Goal: Task Accomplishment & Management: Complete application form

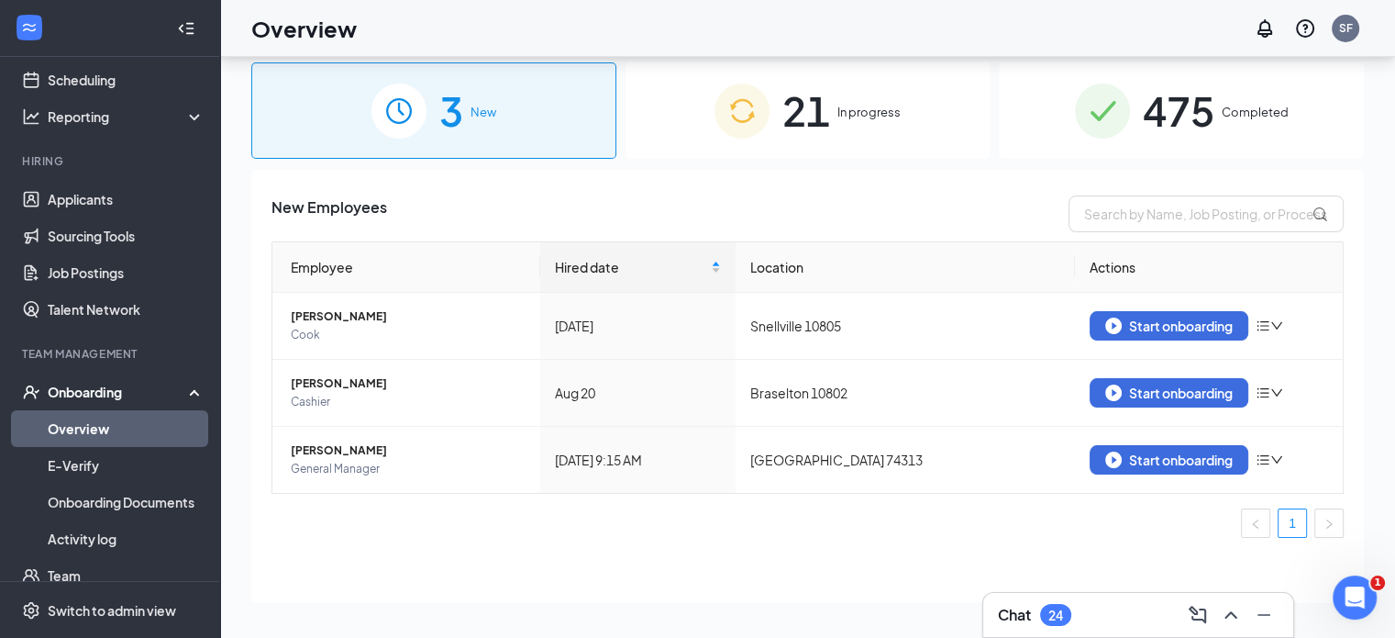
scroll to position [96, 0]
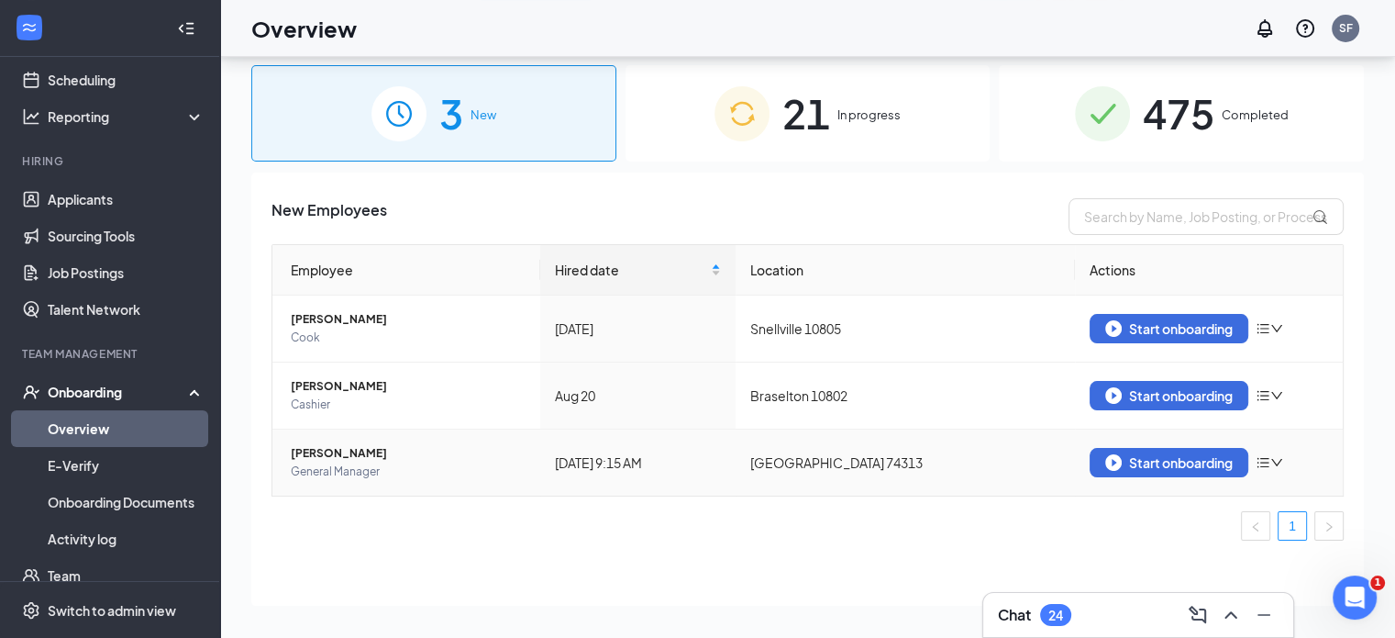
click at [1272, 465] on icon "down" at bounding box center [1276, 462] width 13 height 13
click at [904, 511] on ul "1" at bounding box center [808, 525] width 1072 height 29
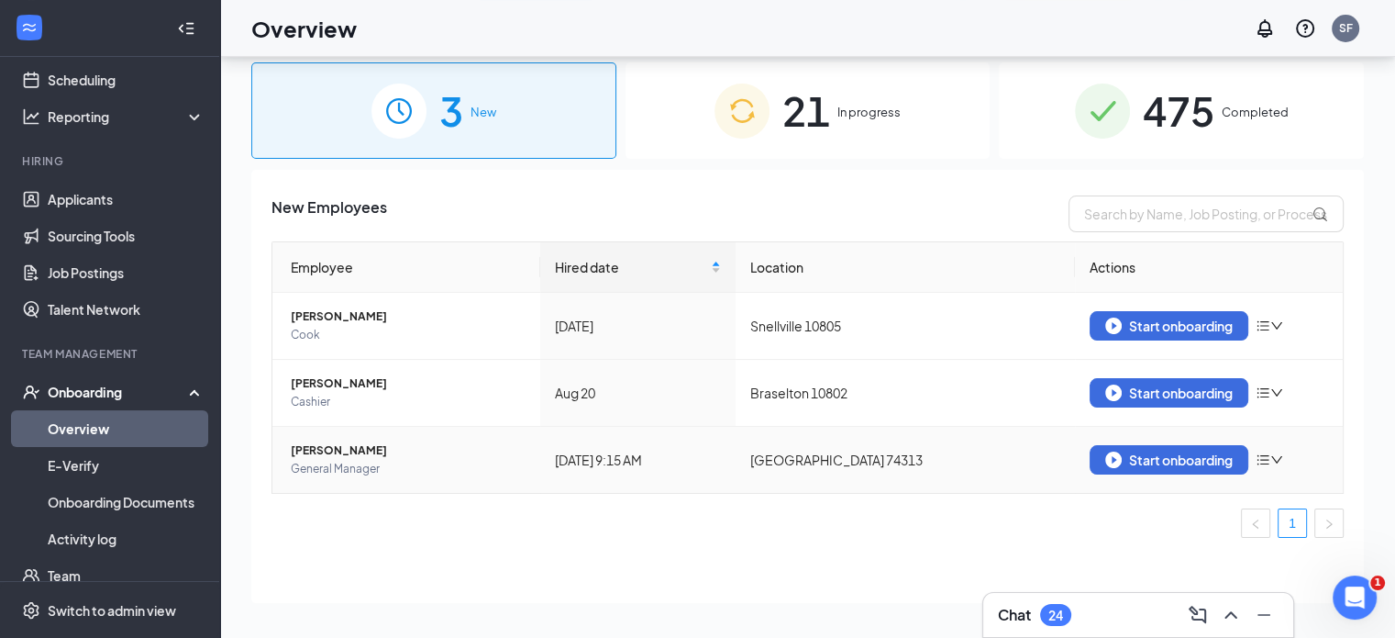
click at [1270, 457] on icon "down" at bounding box center [1276, 459] width 13 height 13
click at [1169, 460] on div "Start onboarding" at bounding box center [1169, 459] width 128 height 17
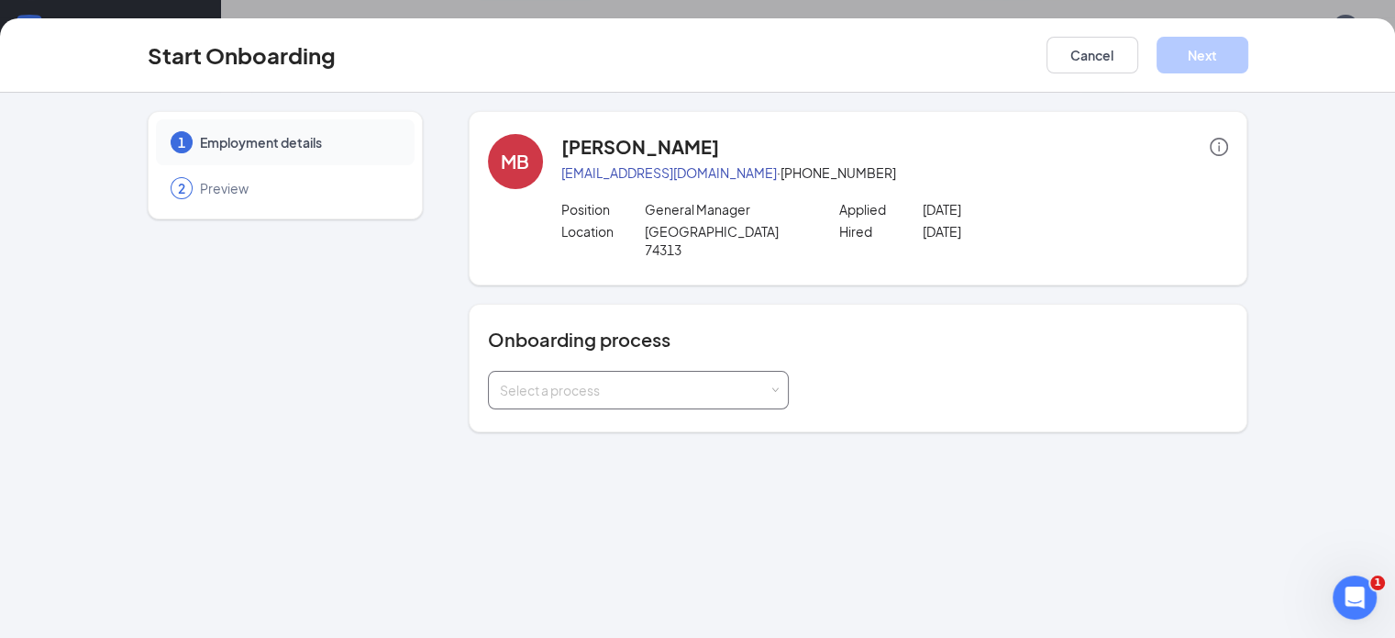
click at [646, 381] on div "Select a process" at bounding box center [634, 390] width 269 height 18
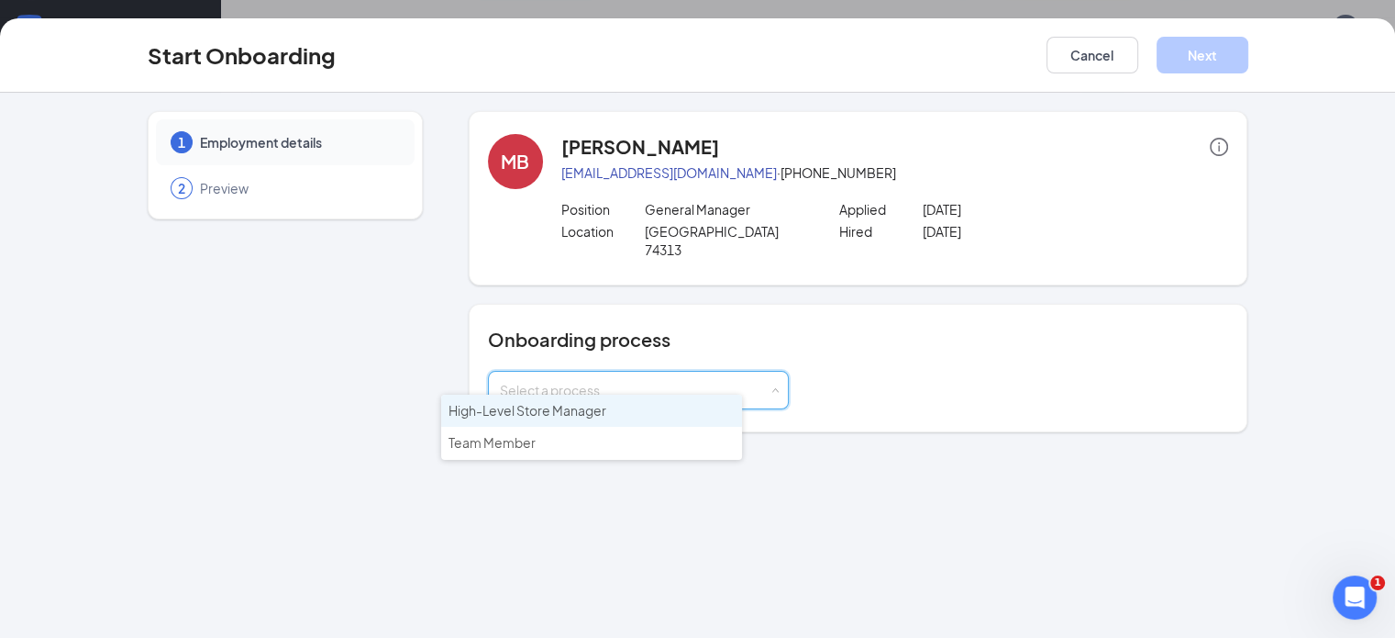
click at [591, 409] on span "High-Level Store Manager" at bounding box center [528, 410] width 158 height 17
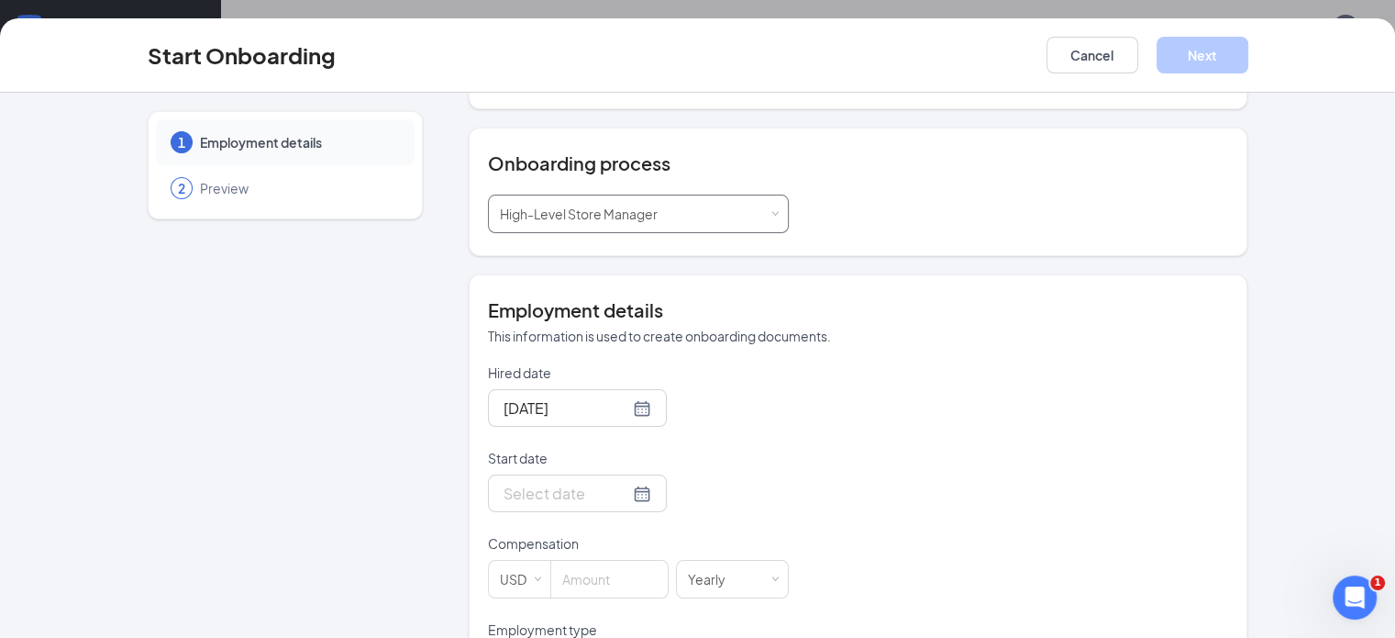
scroll to position [176, 0]
click at [576, 396] on div at bounding box center [578, 407] width 148 height 23
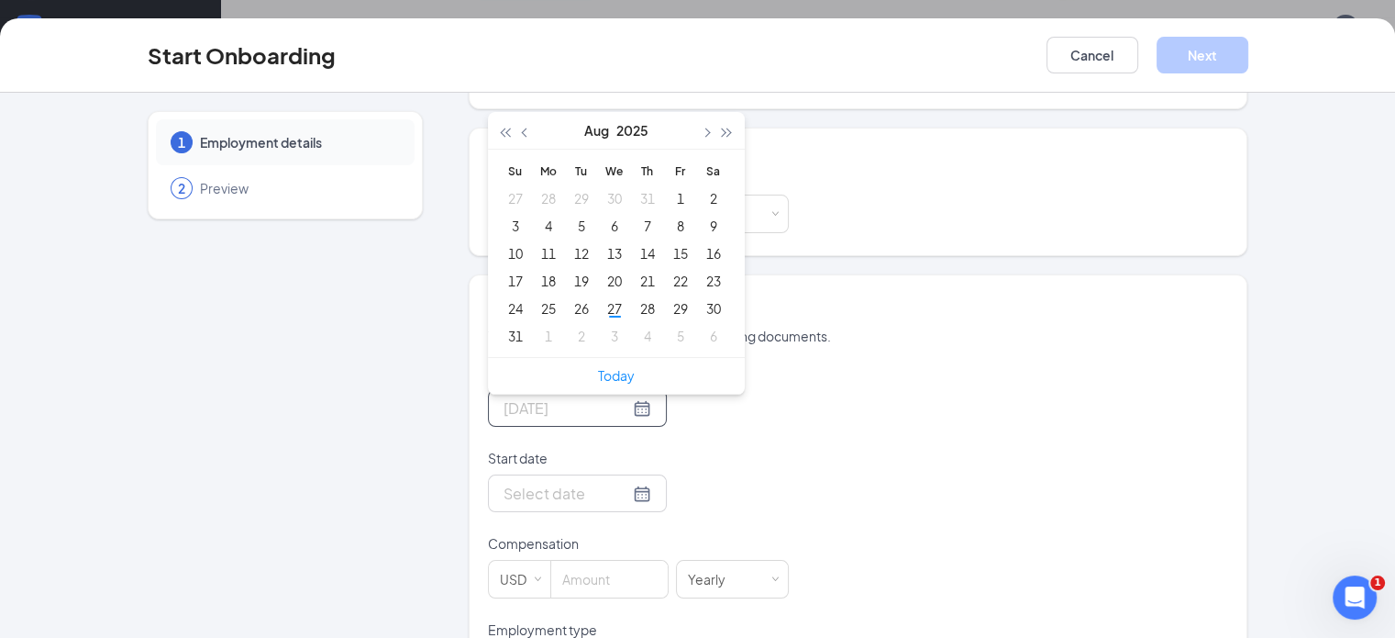
type input "[DATE]"
click at [696, 115] on button "button" at bounding box center [706, 130] width 20 height 37
type input "[DATE]"
click at [538, 215] on div "8" at bounding box center [549, 226] width 22 height 22
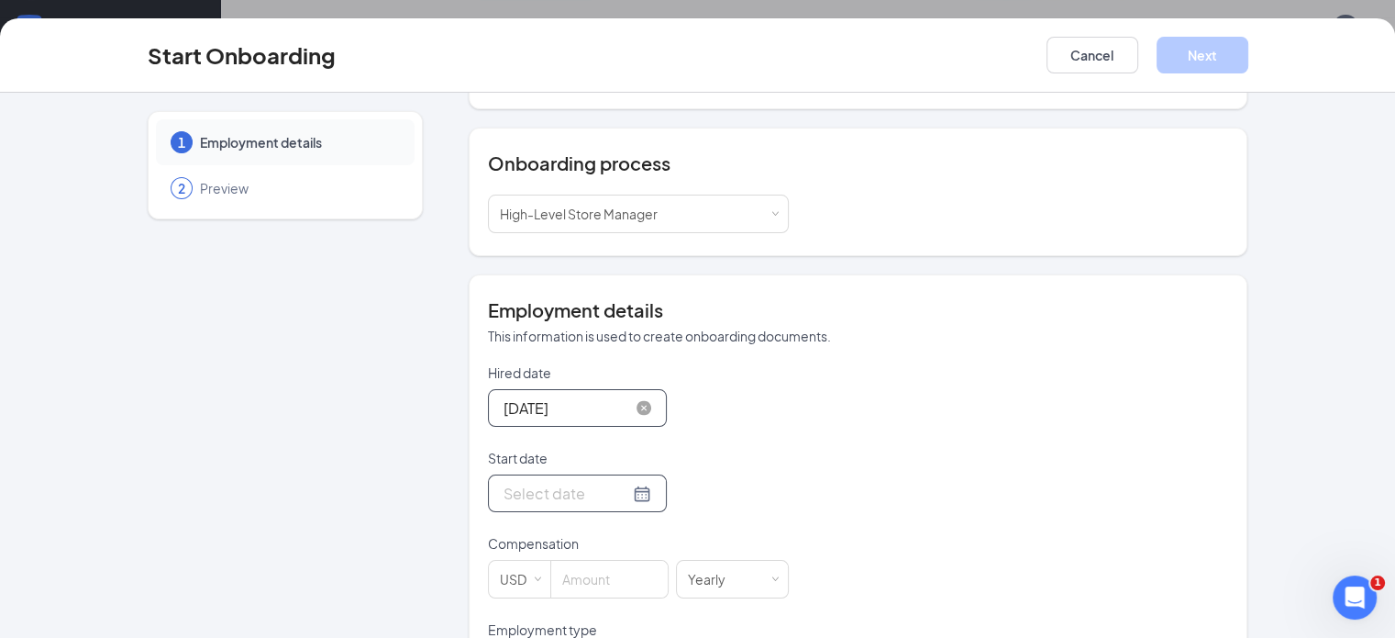
click at [573, 482] on div at bounding box center [578, 493] width 148 height 23
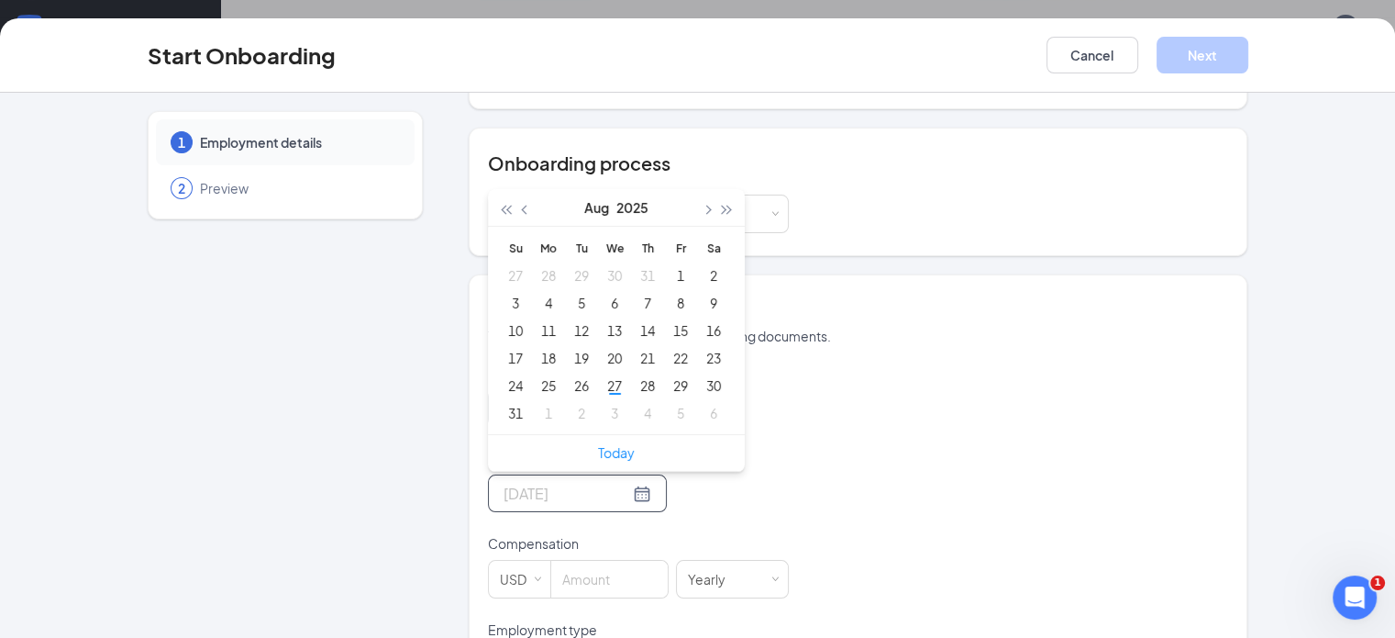
type input "[DATE]"
click at [702, 205] on span "button" at bounding box center [706, 209] width 9 height 9
type input "[DATE]"
click at [538, 292] on div "8" at bounding box center [549, 303] width 22 height 22
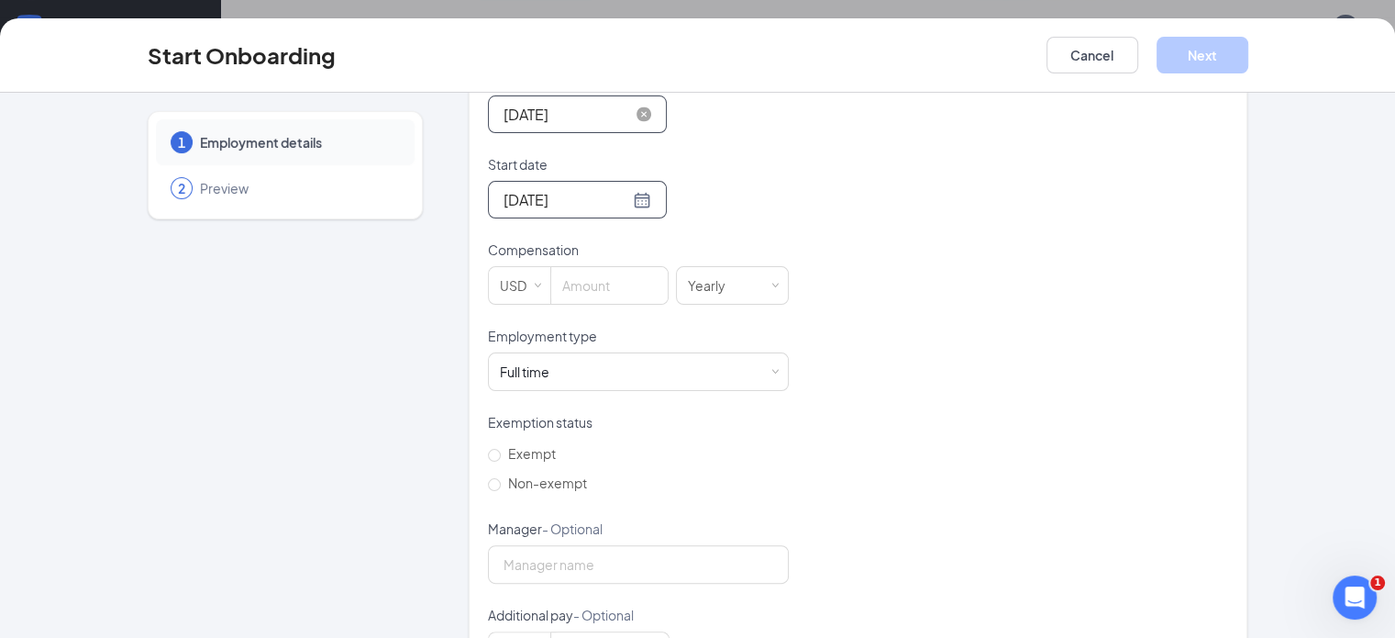
scroll to position [510, 0]
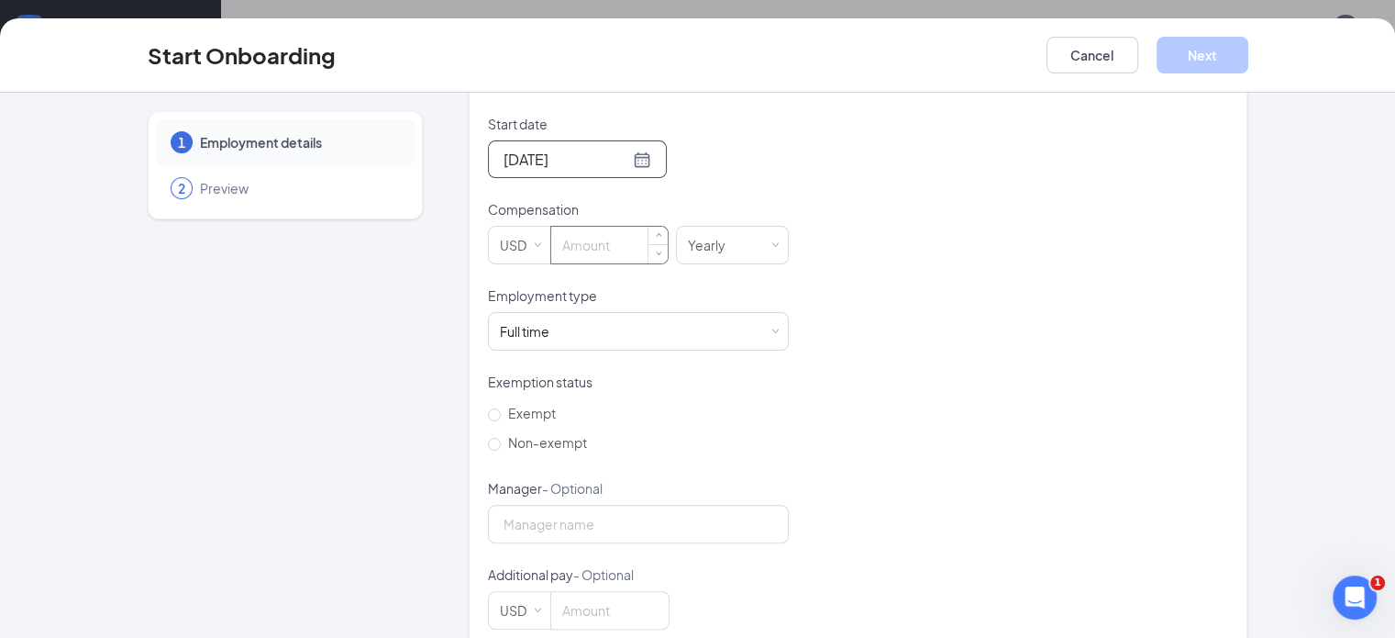
click at [551, 227] on input at bounding box center [609, 245] width 116 height 37
type input "25.24"
click at [688, 227] on div "Yearly" at bounding box center [713, 245] width 50 height 37
click at [649, 267] on li "Hourly" at bounding box center [681, 263] width 113 height 30
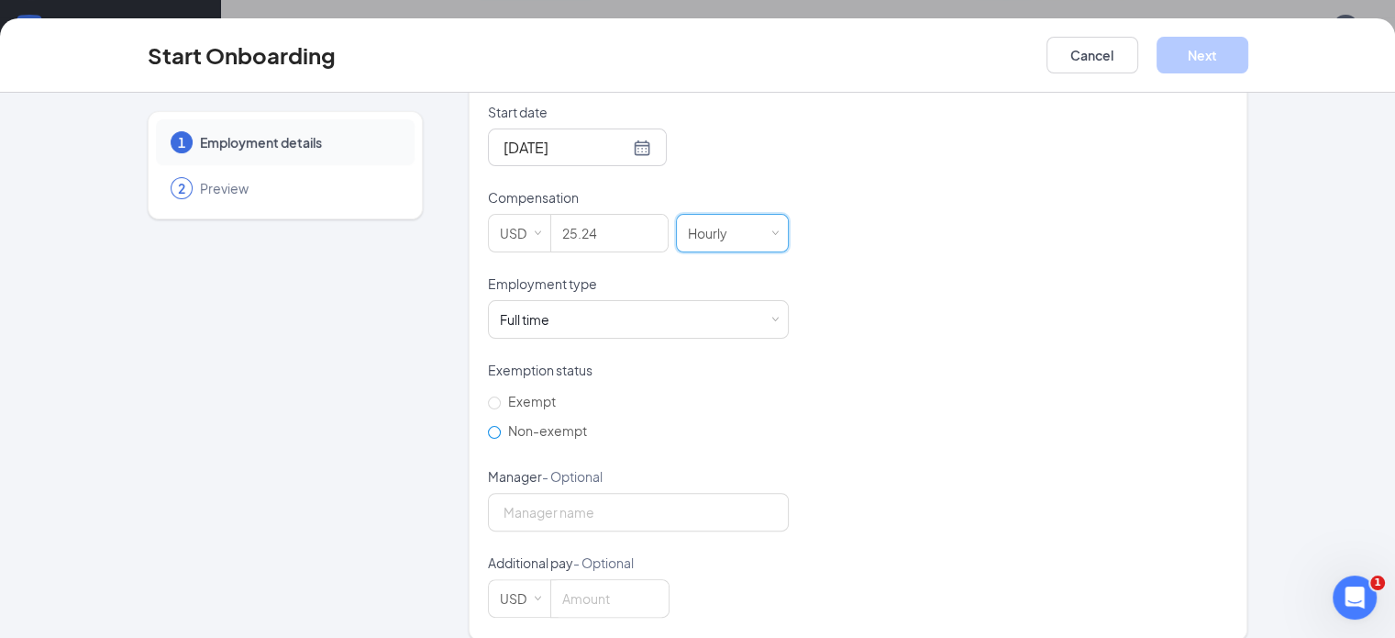
click at [501, 422] on span "Non-exempt" at bounding box center [548, 430] width 94 height 17
click at [488, 426] on input "Non-exempt" at bounding box center [494, 432] width 13 height 13
radio input "true"
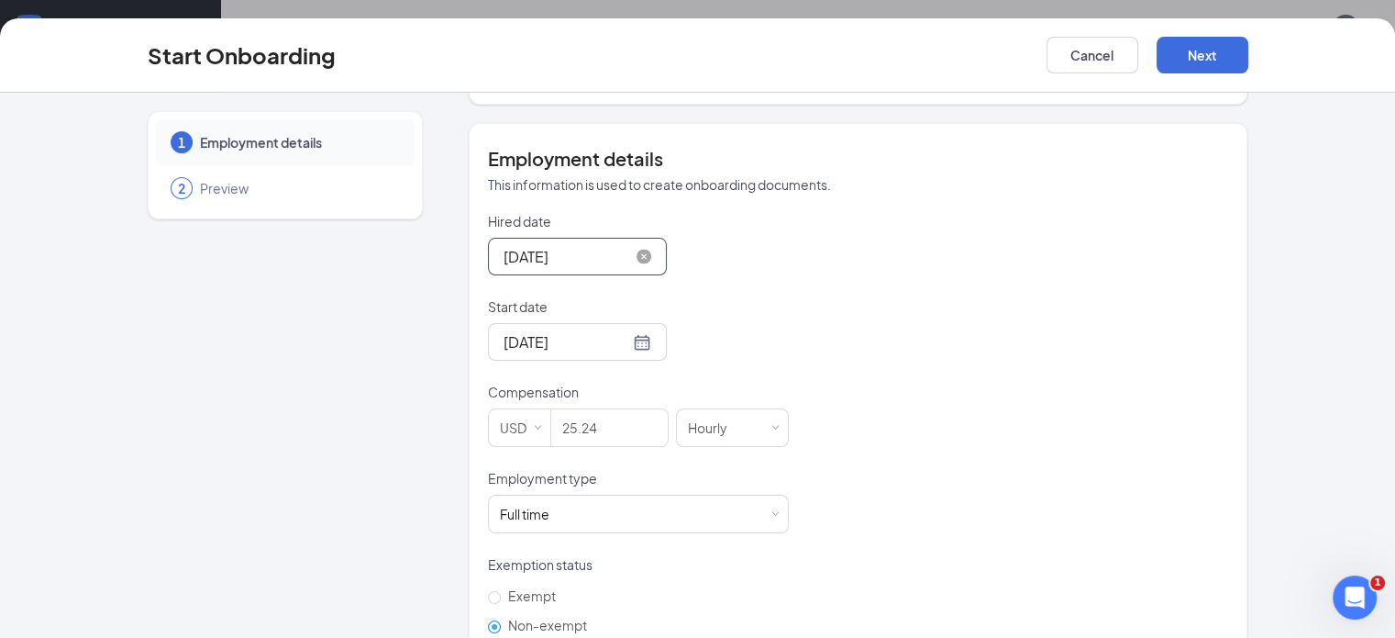
scroll to position [301, 0]
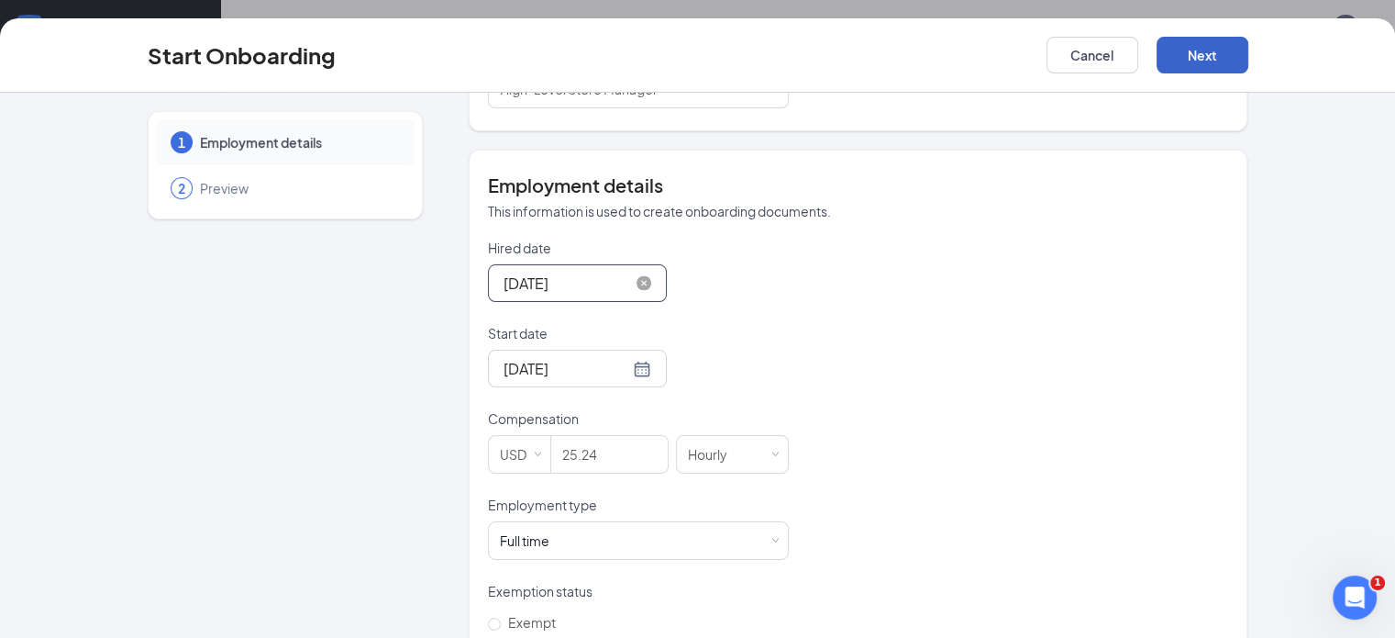
click at [1248, 52] on button "Next" at bounding box center [1203, 55] width 92 height 37
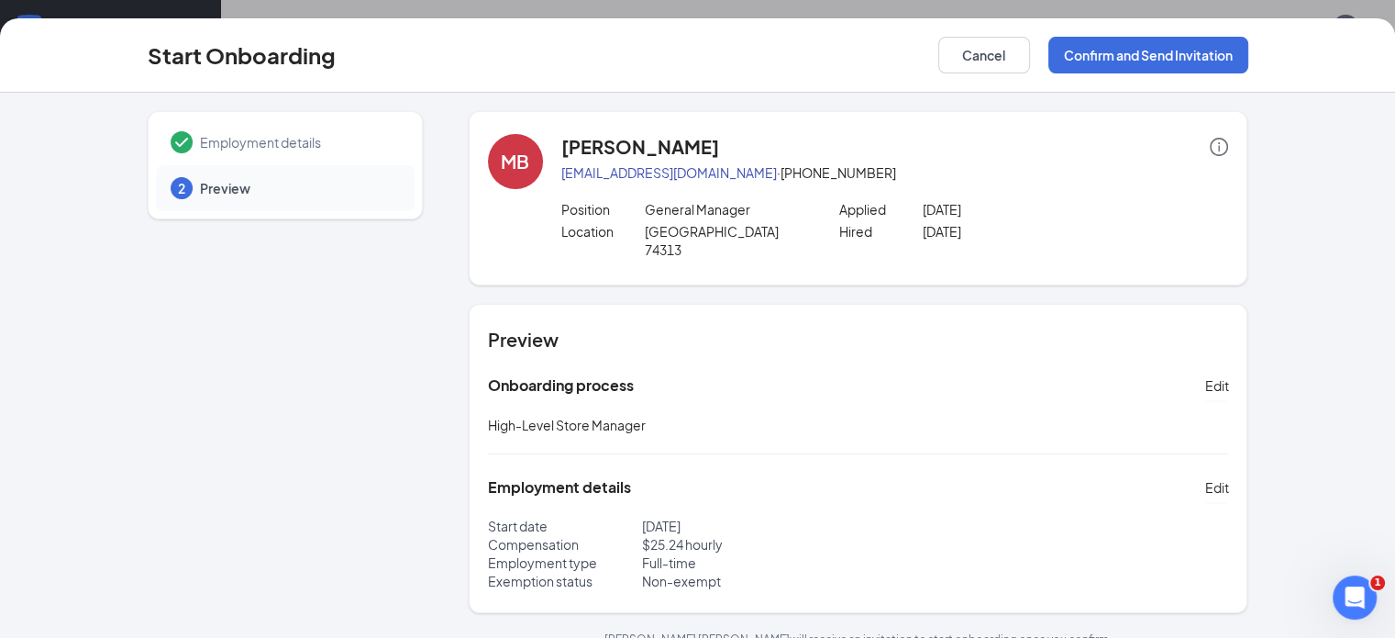
scroll to position [0, 0]
click at [1221, 51] on button "Confirm and Send Invitation" at bounding box center [1148, 55] width 200 height 37
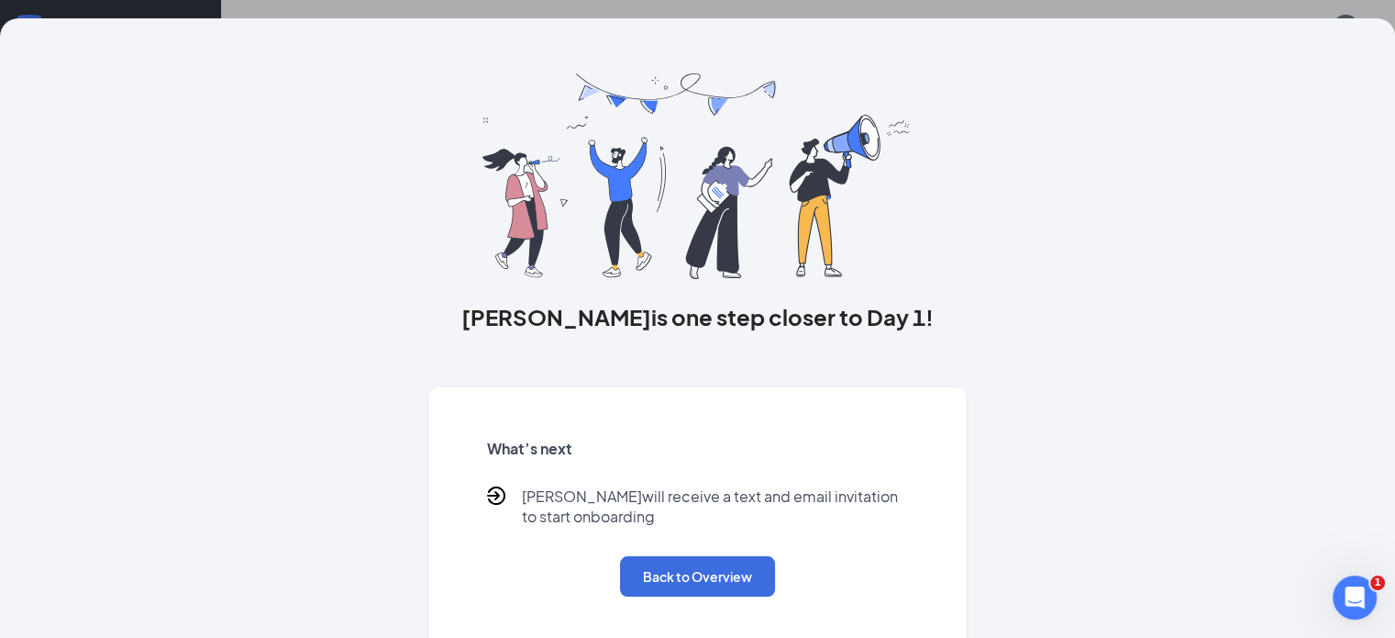
scroll to position [48, 0]
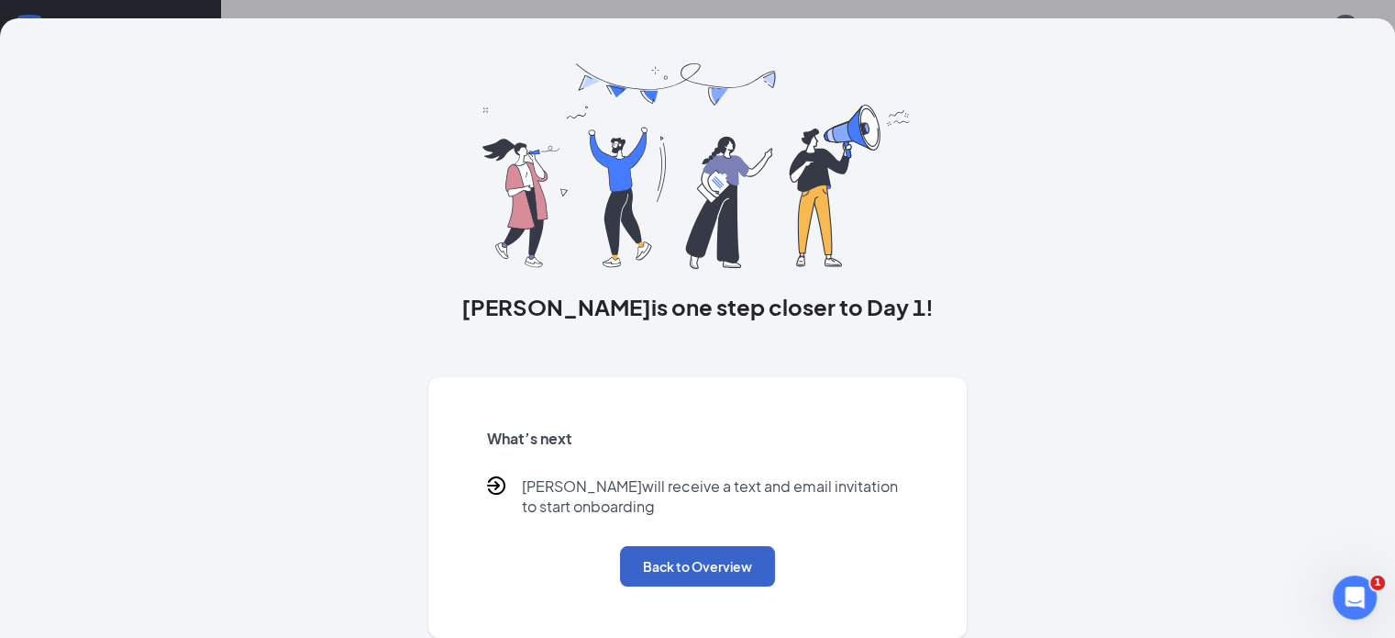
click at [638, 561] on button "Back to Overview" at bounding box center [697, 566] width 155 height 40
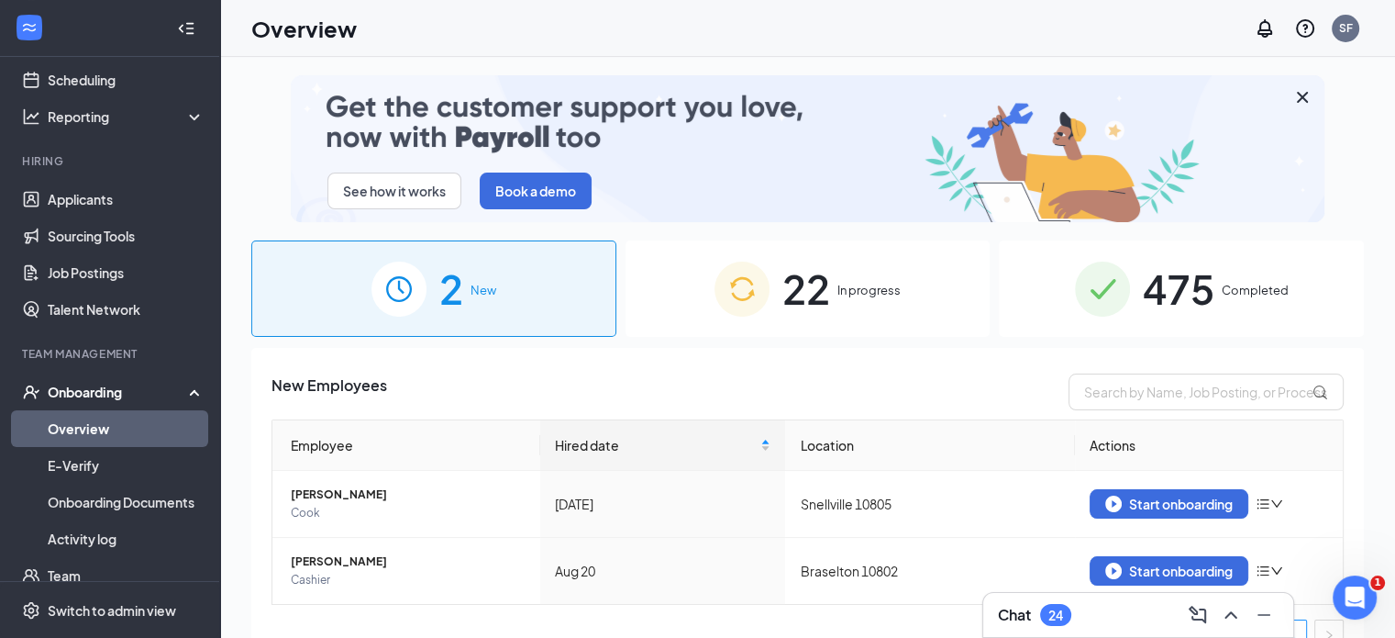
scroll to position [33, 0]
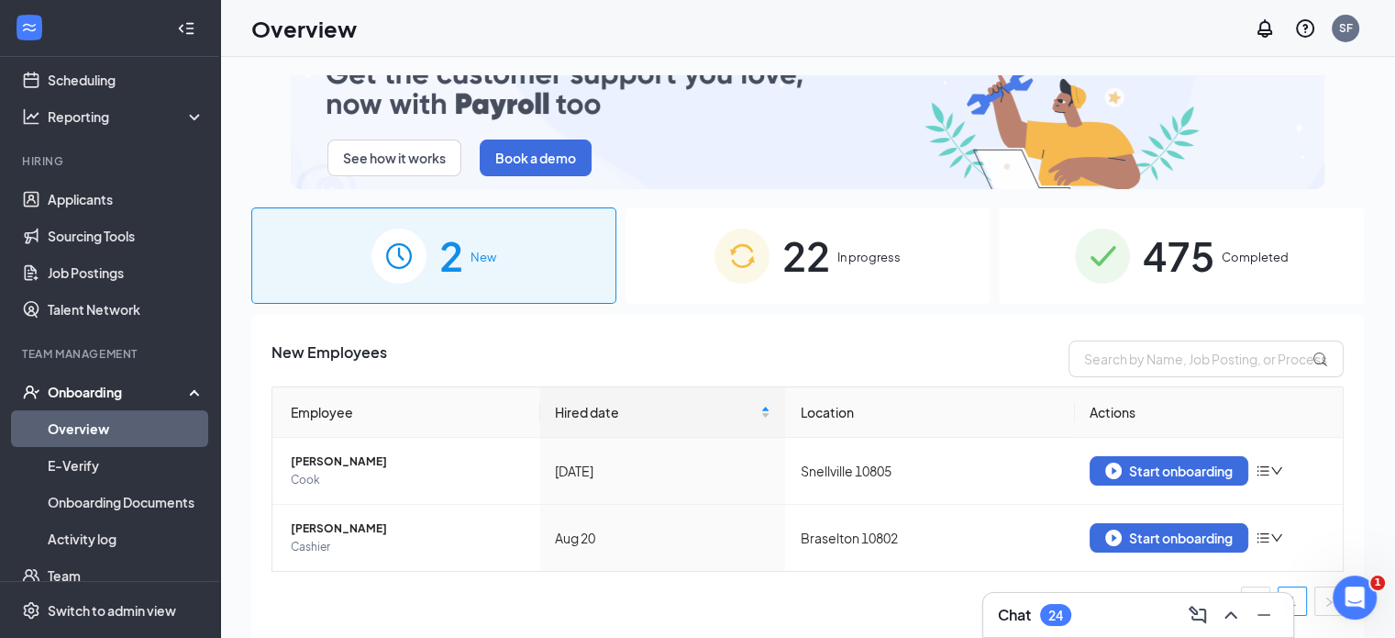
click at [1093, 270] on img at bounding box center [1102, 255] width 55 height 55
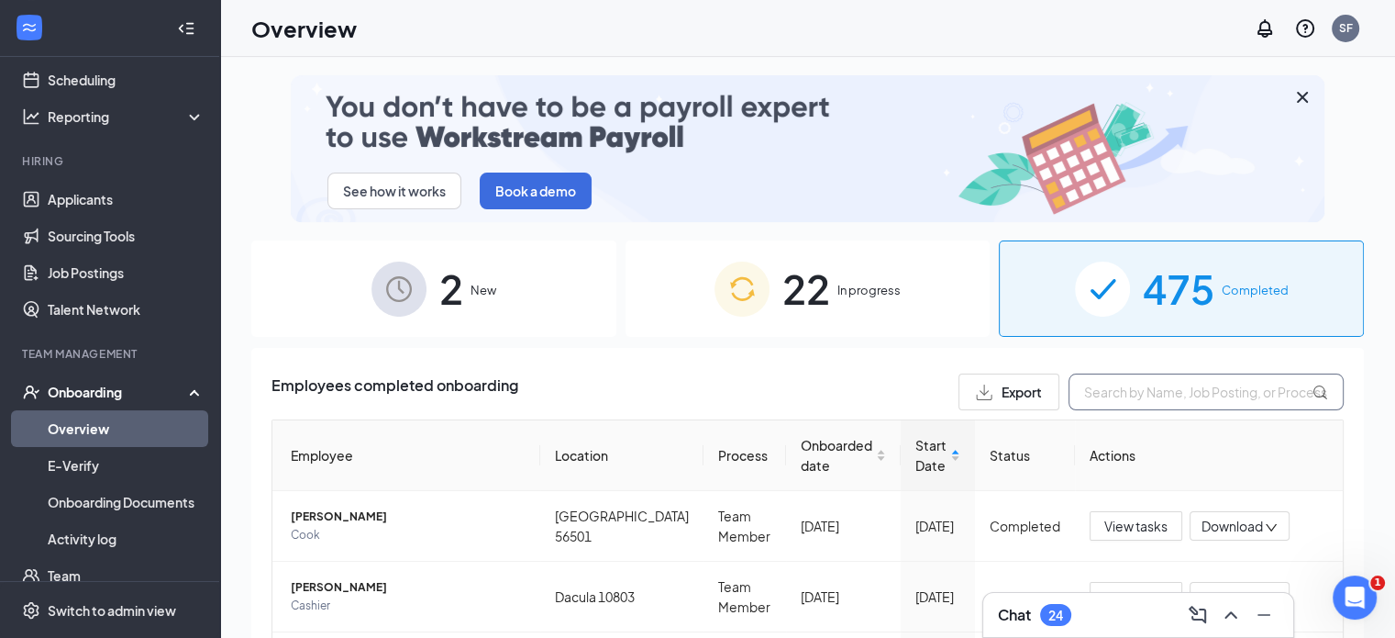
click at [1091, 381] on input "text" at bounding box center [1206, 391] width 275 height 37
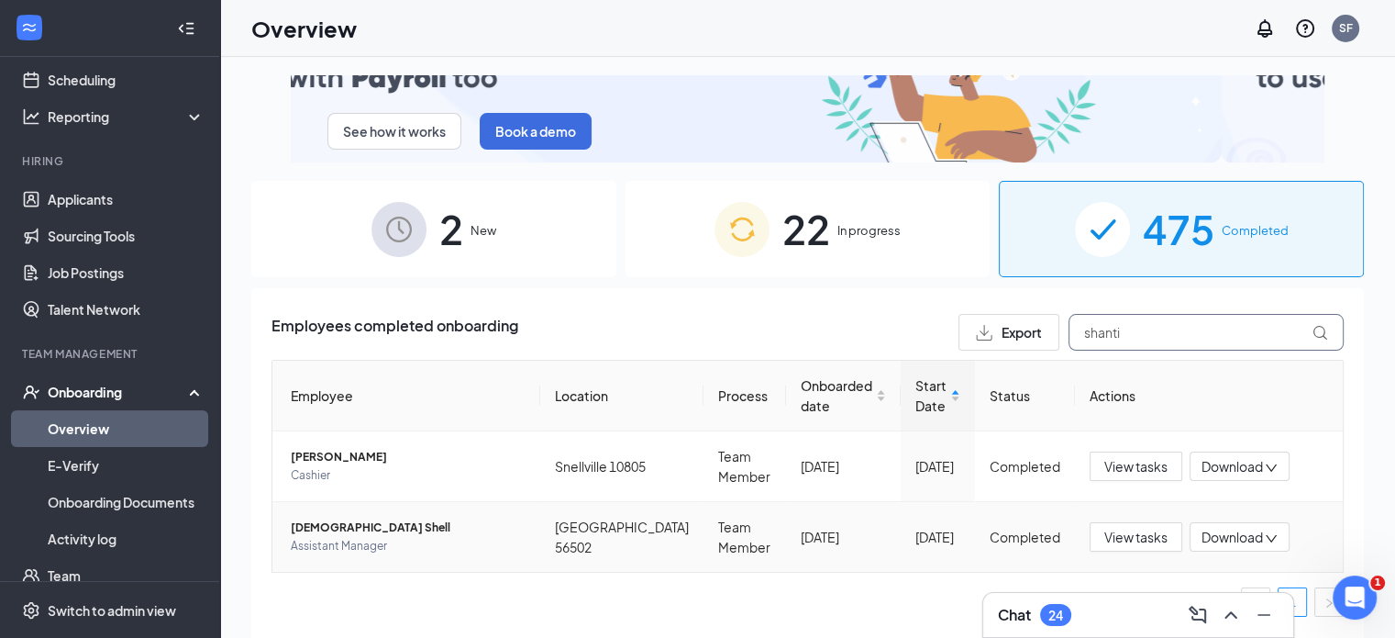
type input "shanti"
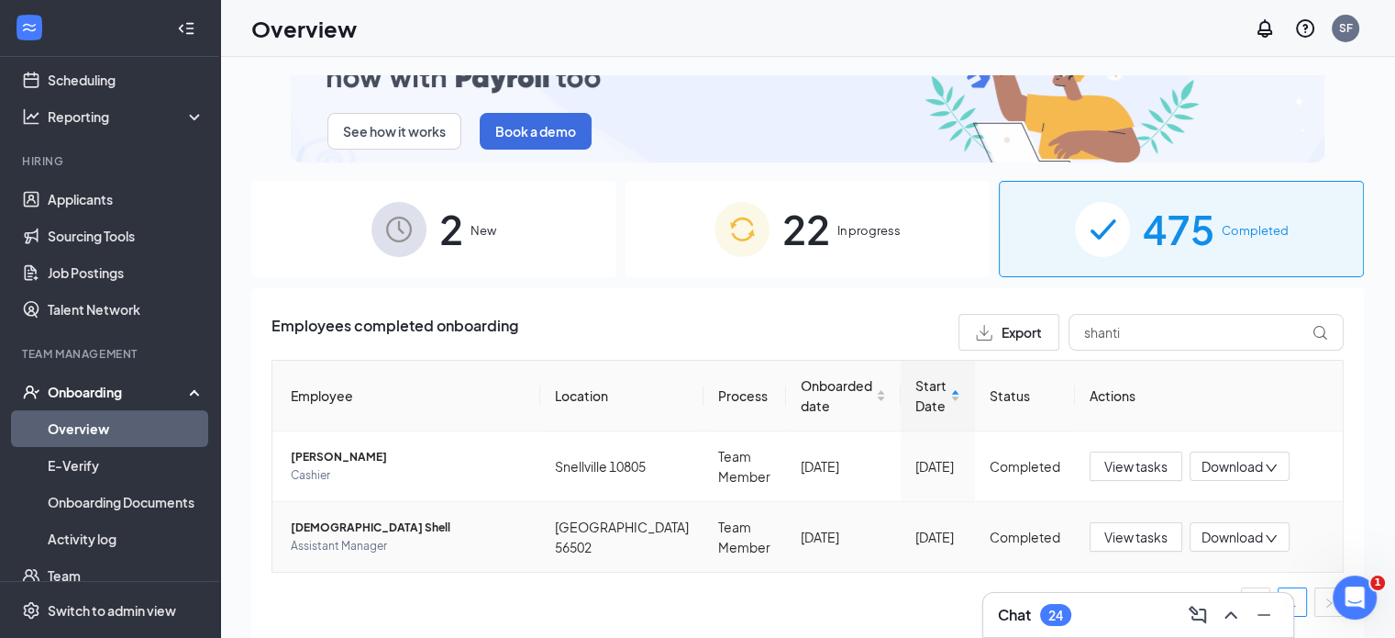
click at [505, 540] on span "Assistant Manager" at bounding box center [408, 546] width 235 height 18
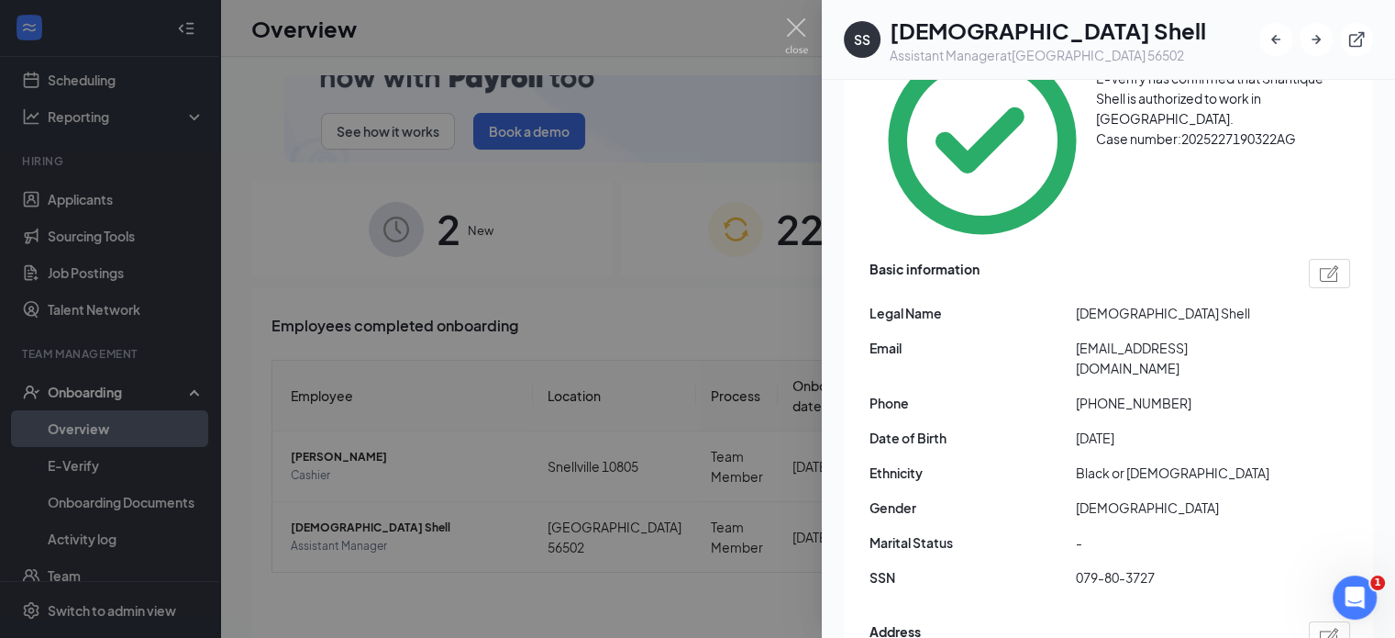
scroll to position [242, 0]
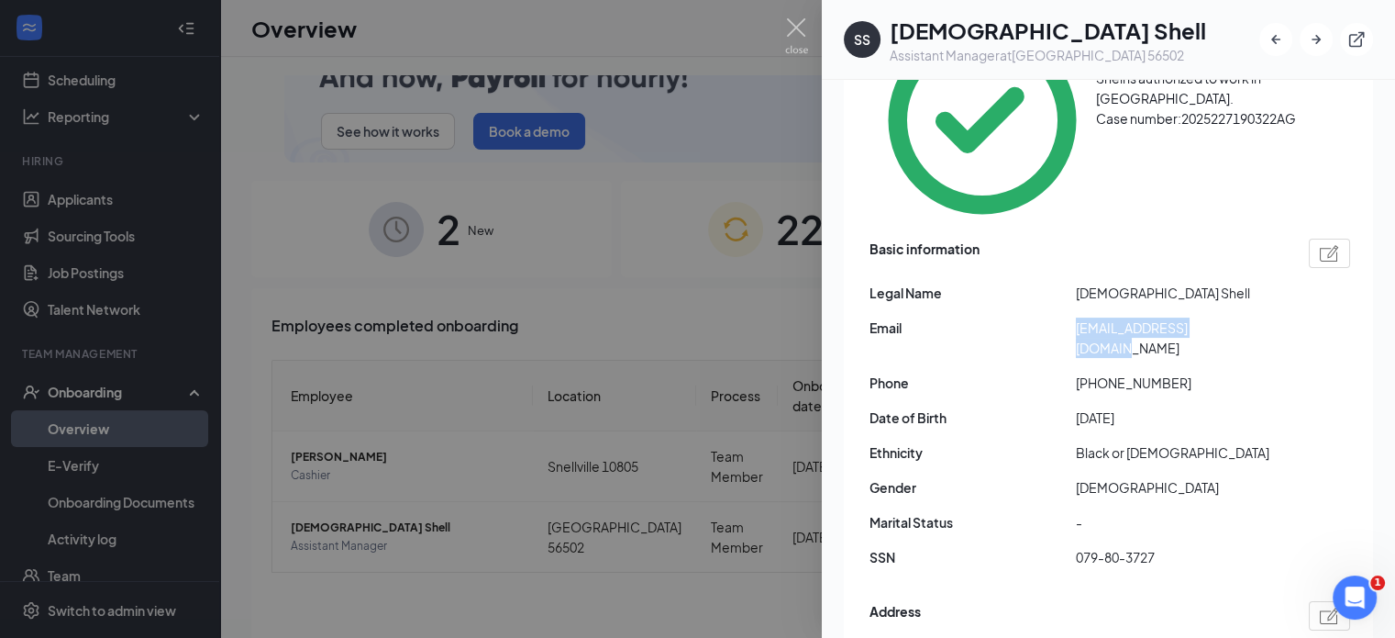
drag, startPoint x: 1235, startPoint y: 212, endPoint x: 1069, endPoint y: 212, distance: 166.0
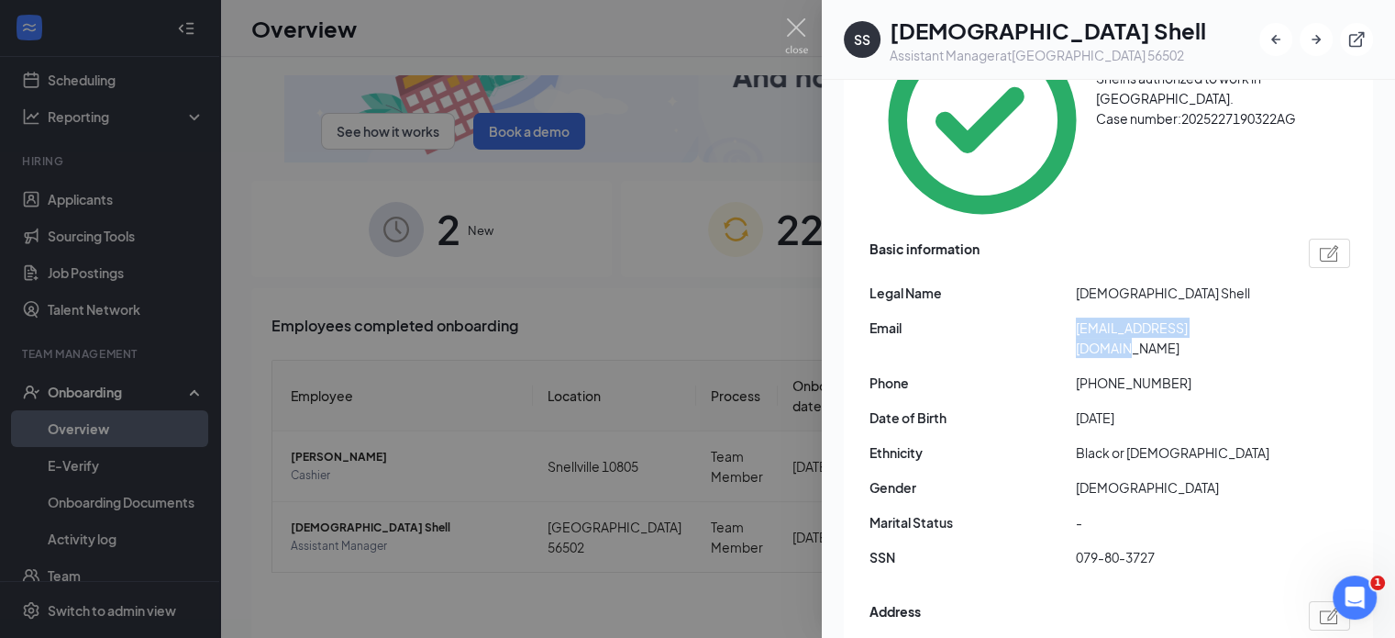
click at [1069, 317] on div "Email [EMAIL_ADDRESS][DOMAIN_NAME]" at bounding box center [1110, 337] width 481 height 40
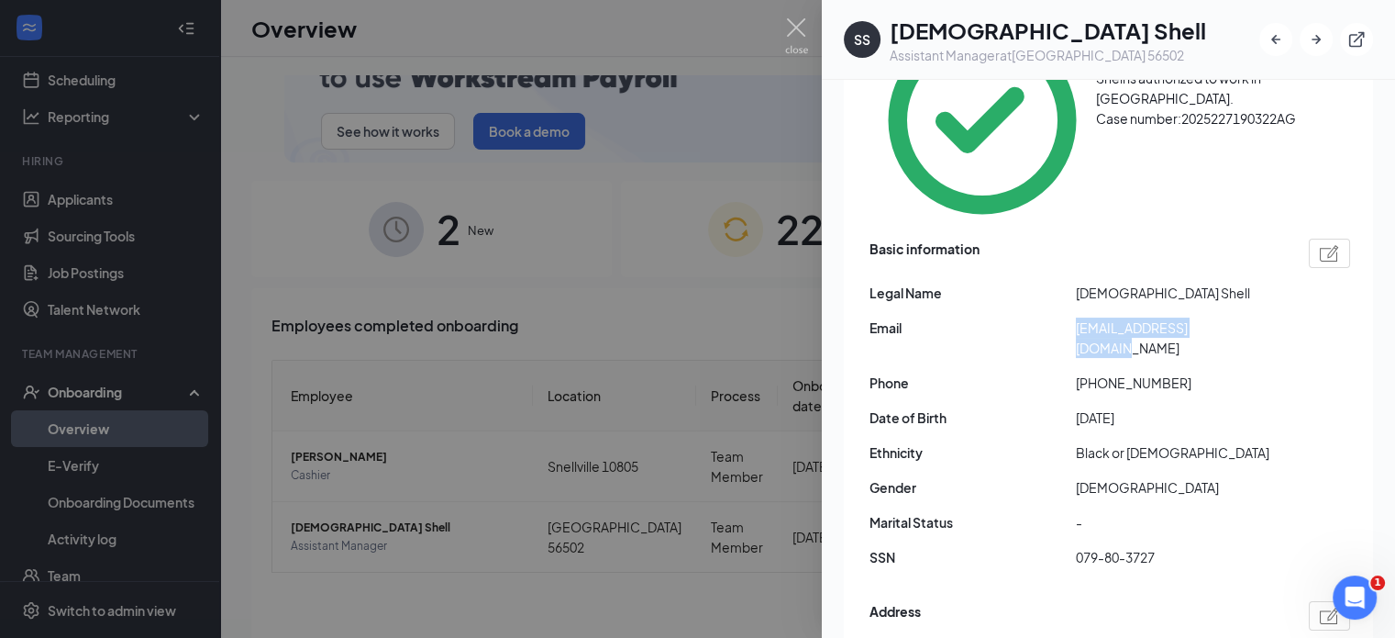
copy div "[EMAIL_ADDRESS][DOMAIN_NAME]"
drag, startPoint x: 1173, startPoint y: 245, endPoint x: 1091, endPoint y: 243, distance: 82.6
click at [1091, 372] on span "[PHONE_NUMBER]" at bounding box center [1179, 382] width 206 height 20
copy span "2295647864"
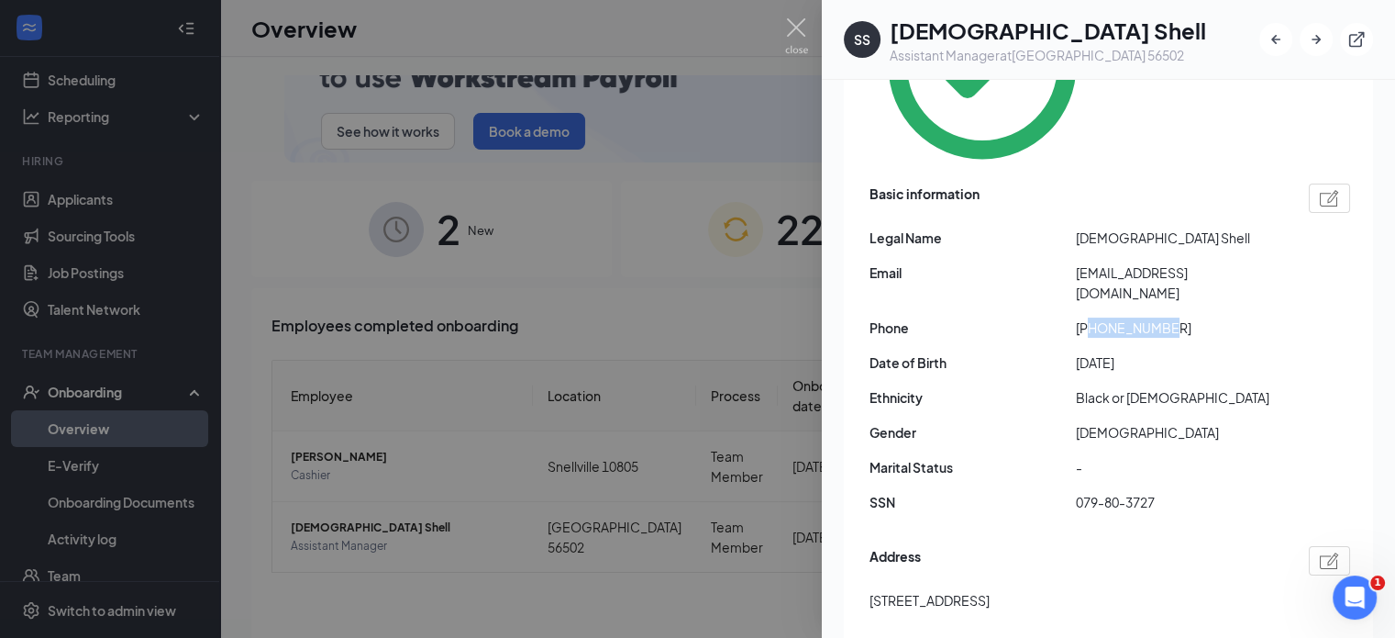
scroll to position [295, 0]
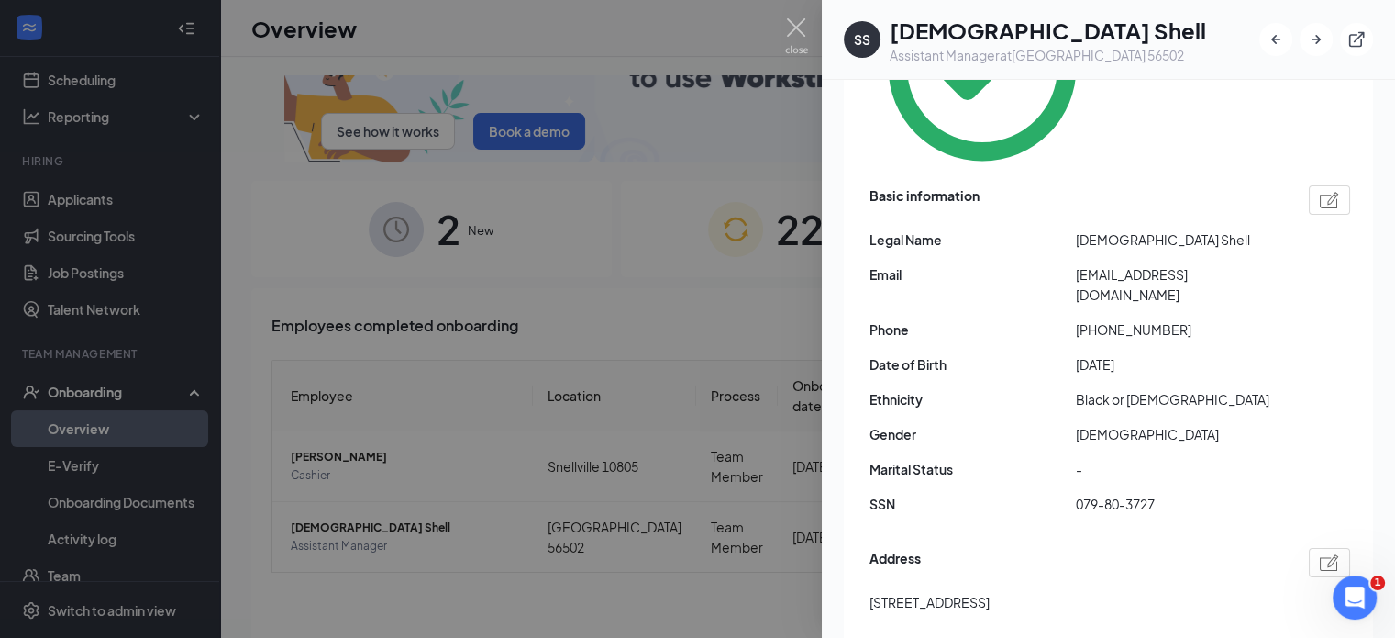
click at [1063, 384] on div "Basic information Legal Name Shantique Shell Email [EMAIL_ADDRESS][DOMAIN_NAME]…" at bounding box center [1110, 355] width 481 height 348
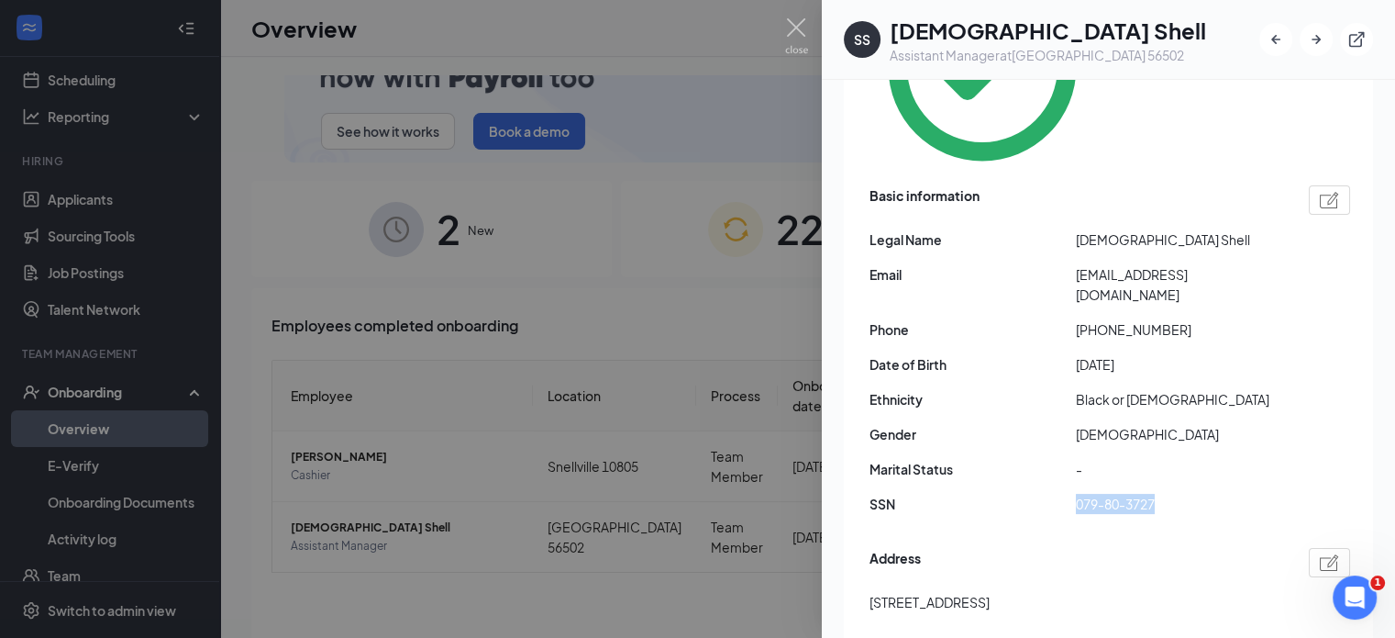
drag, startPoint x: 1161, startPoint y: 369, endPoint x: 1073, endPoint y: 368, distance: 88.1
click at [1073, 494] on div "SSN 079-80-3727" at bounding box center [1110, 504] width 481 height 20
copy div "079-80-3727"
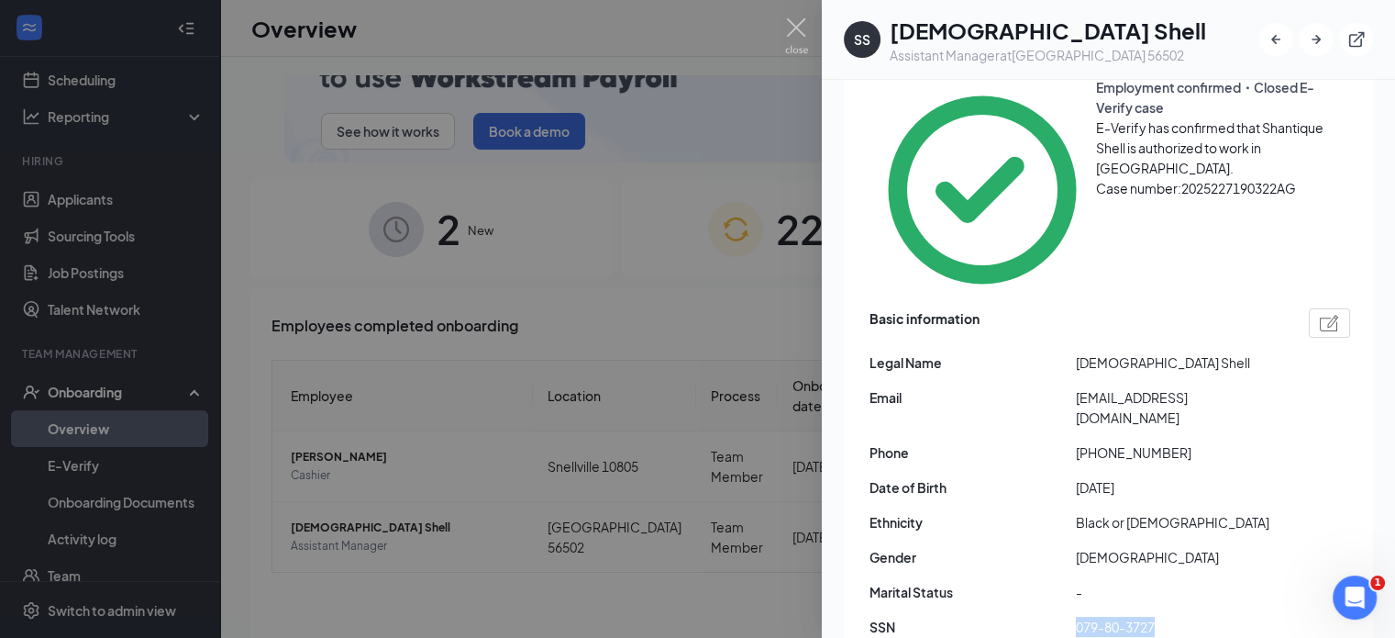
scroll to position [178, 0]
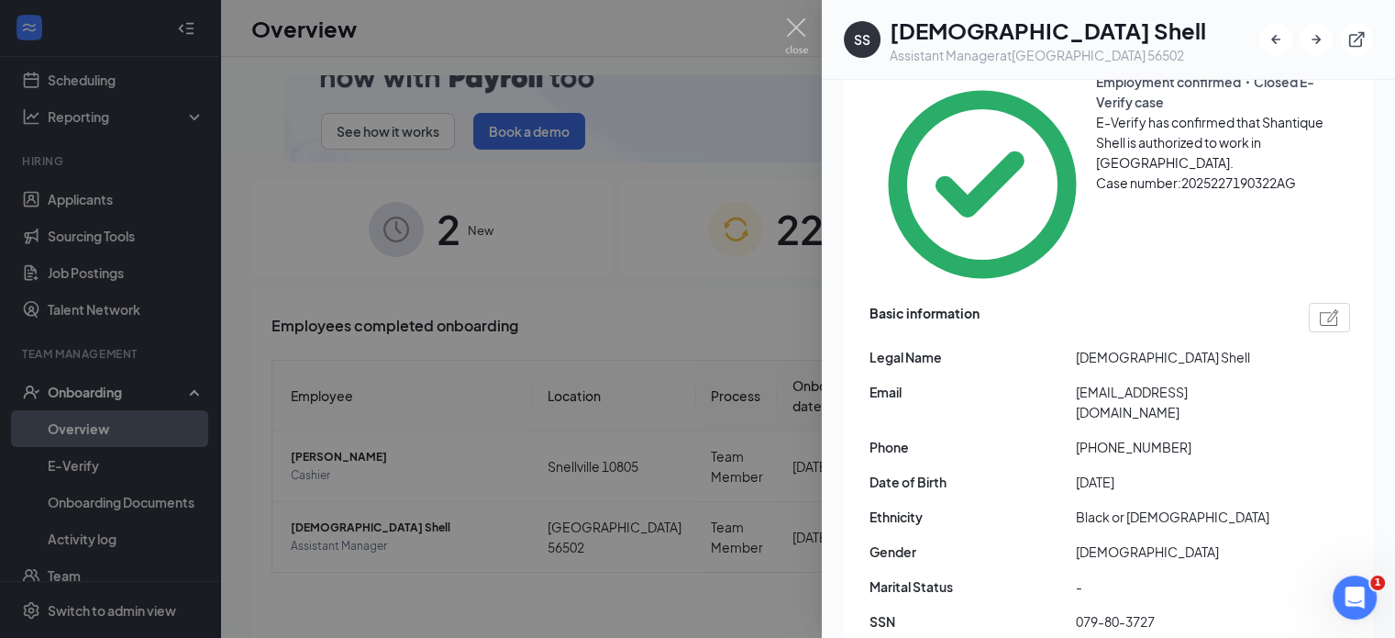
click at [1117, 471] on span "[DATE]" at bounding box center [1179, 481] width 206 height 20
copy span "[DATE]"
click at [1126, 541] on span "[DEMOGRAPHIC_DATA]" at bounding box center [1179, 551] width 206 height 20
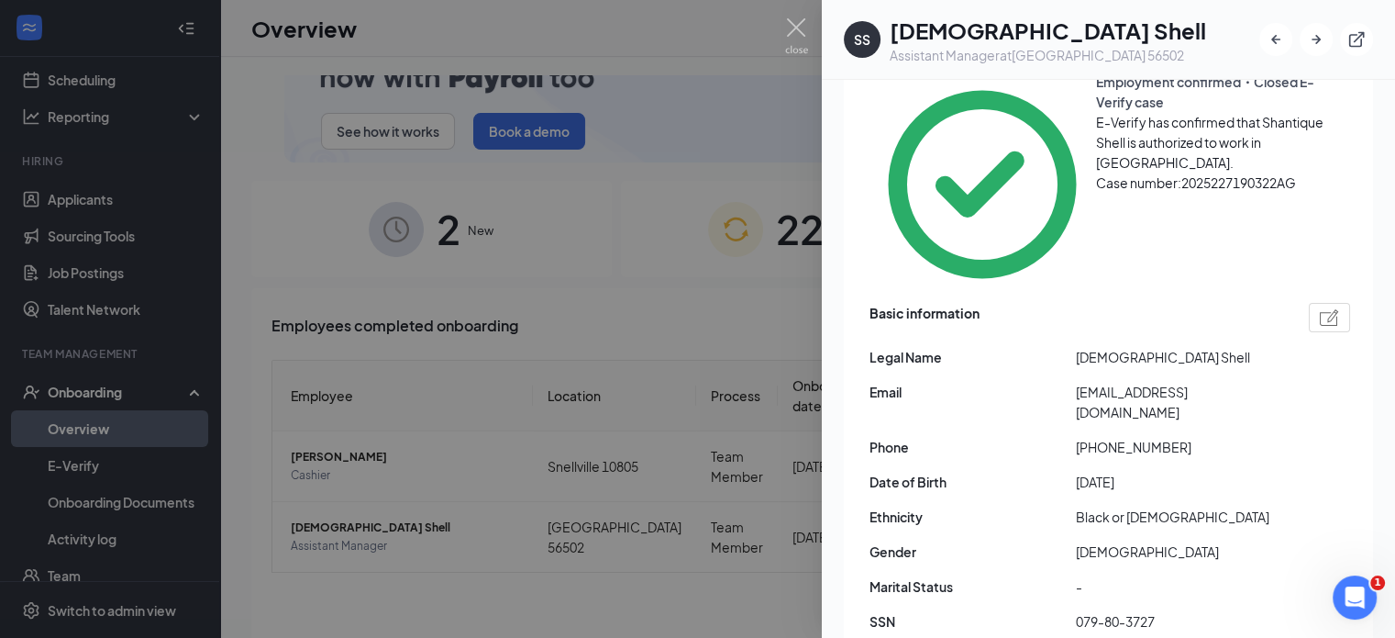
scroll to position [175, 0]
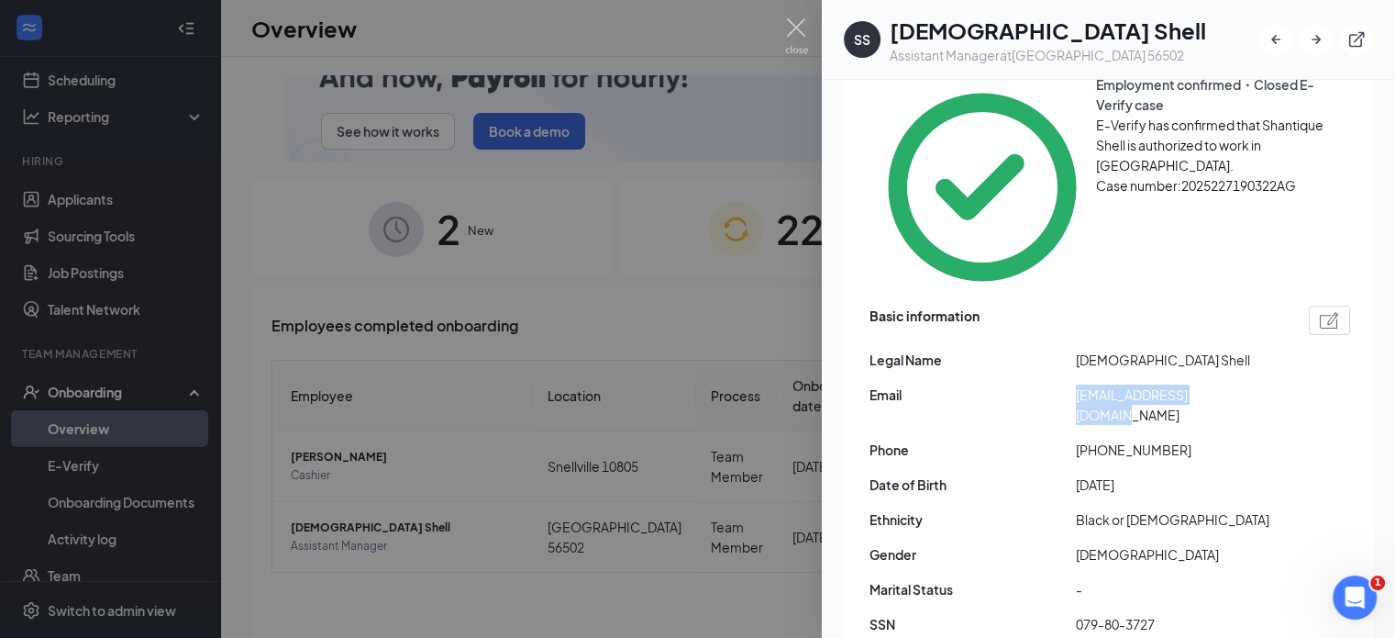
drag, startPoint x: 1233, startPoint y: 284, endPoint x: 1075, endPoint y: 284, distance: 157.8
click at [1076, 384] on span "[EMAIL_ADDRESS][DOMAIN_NAME]" at bounding box center [1179, 404] width 206 height 40
copy span "[EMAIL_ADDRESS][DOMAIN_NAME]"
drag, startPoint x: 1167, startPoint y: 310, endPoint x: 1092, endPoint y: 317, distance: 75.6
click at [1092, 439] on span "[PHONE_NUMBER]" at bounding box center [1179, 449] width 206 height 20
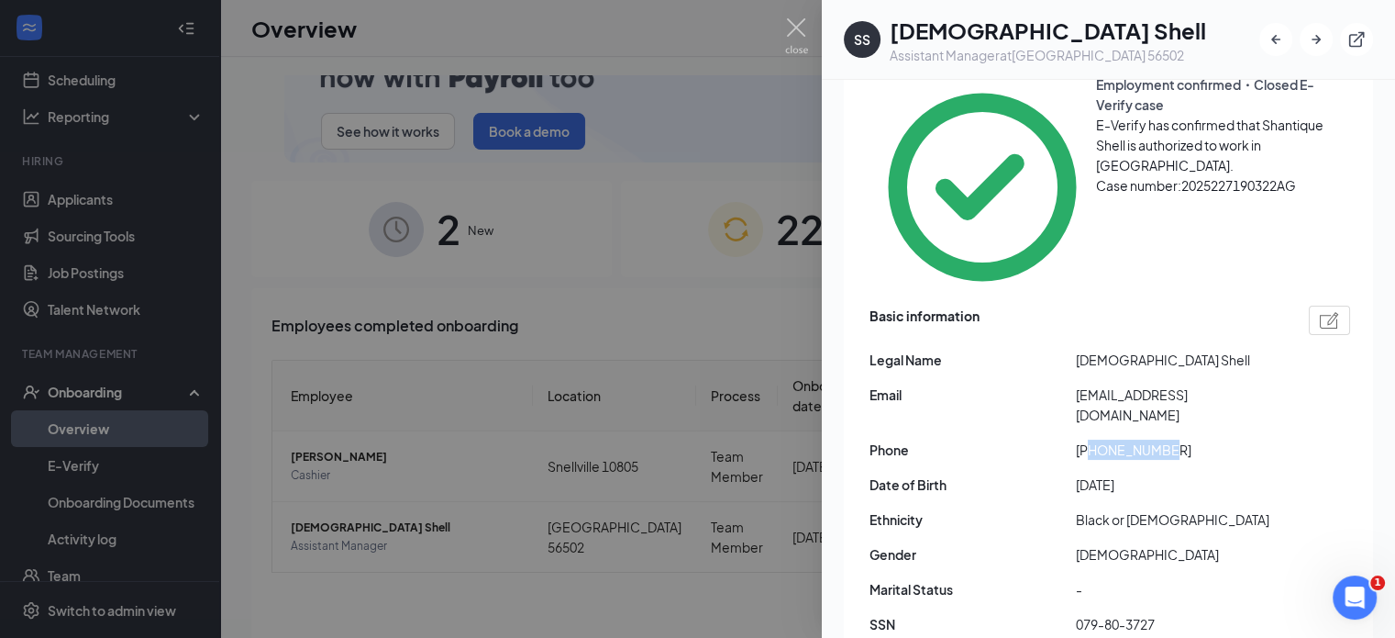
copy span "2295647864"
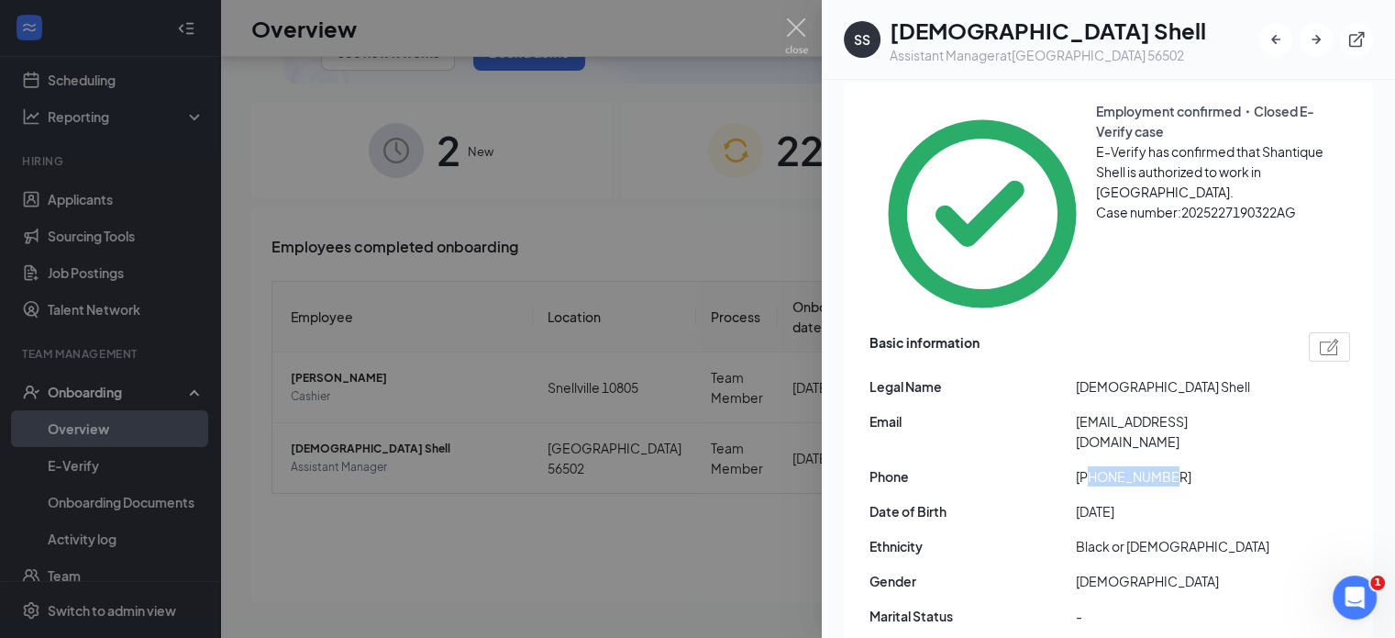
scroll to position [148, 0]
click at [1237, 331] on div "Basic information Legal Name Shantique Shell Email [EMAIL_ADDRESS][DOMAIN_NAME]…" at bounding box center [1110, 502] width 481 height 348
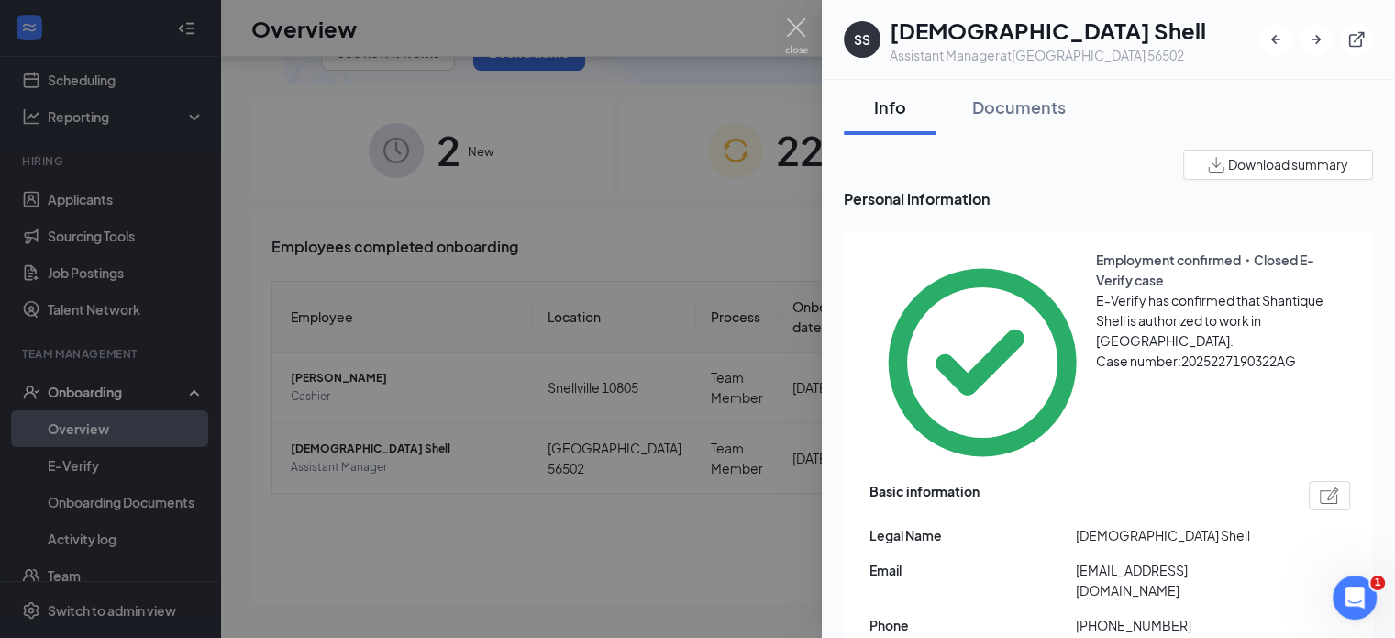
scroll to position [0, 0]
click at [1247, 172] on span "Download summary" at bounding box center [1288, 164] width 120 height 19
